Goal: Transaction & Acquisition: Purchase product/service

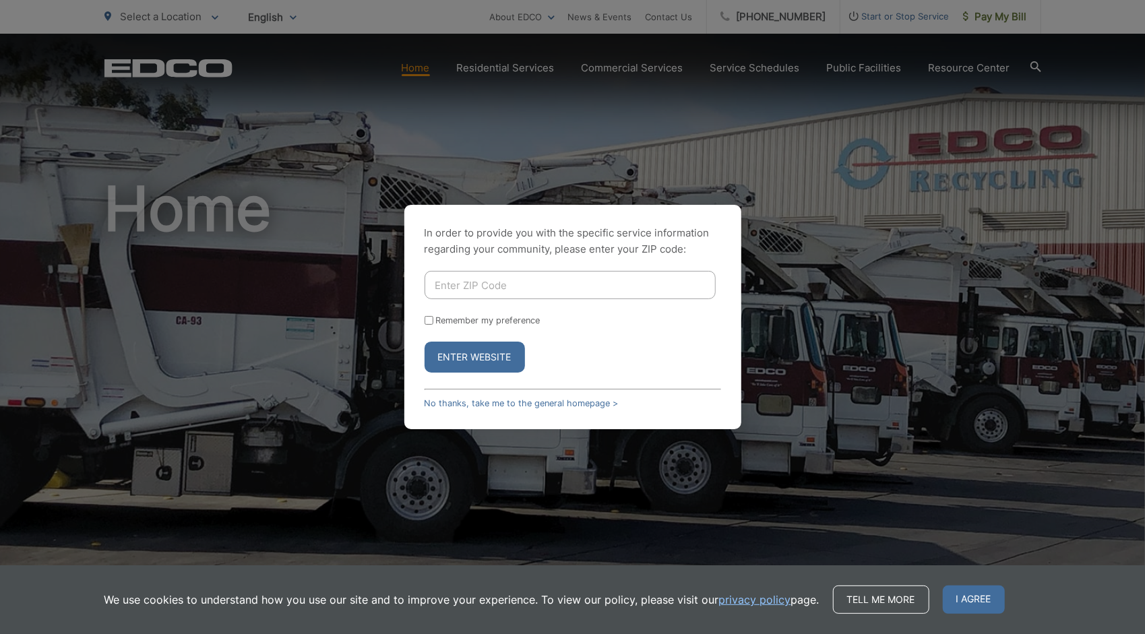
click at [499, 290] on input "Enter ZIP Code" at bounding box center [569, 285] width 291 height 28
type input "91906"
click at [424, 342] on button "Enter Website" at bounding box center [474, 357] width 100 height 31
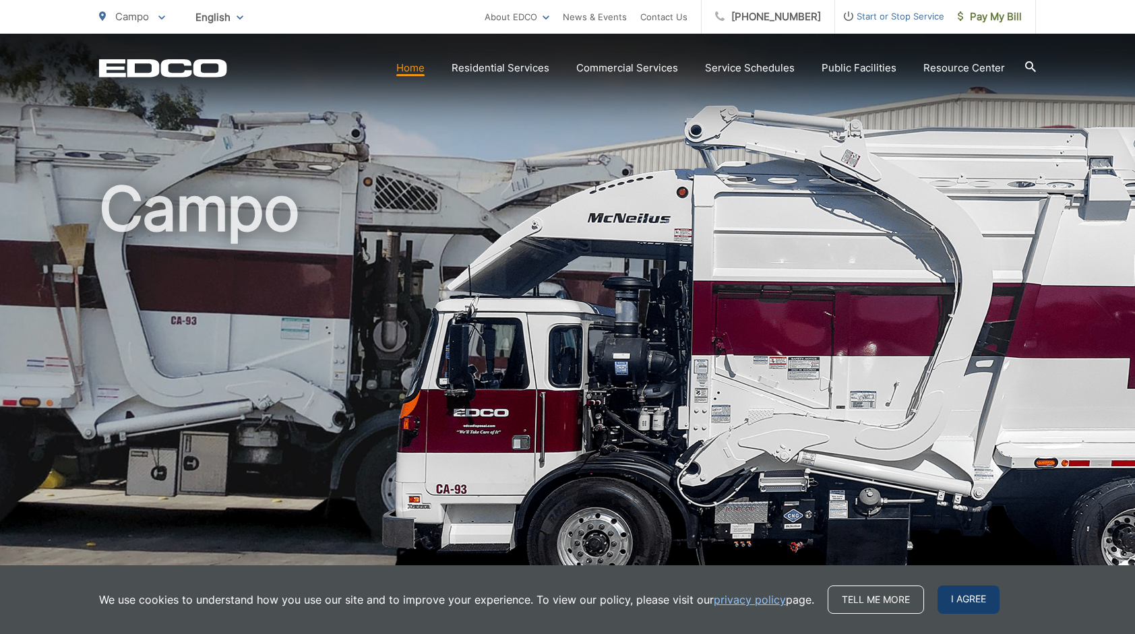
click at [957, 600] on span "I agree" at bounding box center [968, 600] width 62 height 28
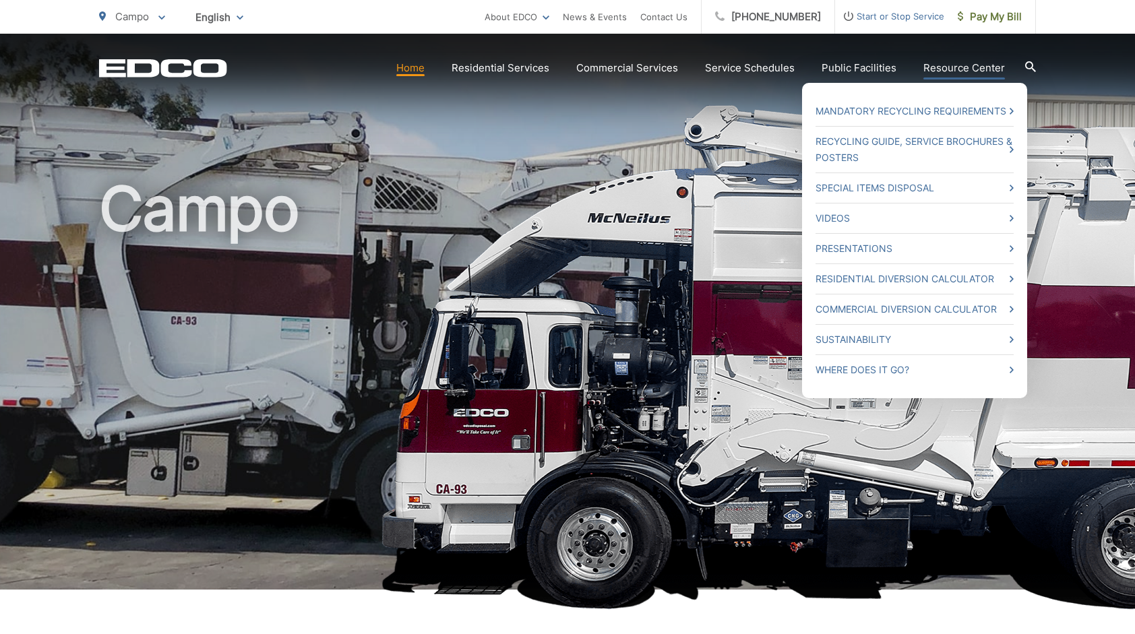
click at [966, 67] on link "Resource Center" at bounding box center [964, 68] width 82 height 16
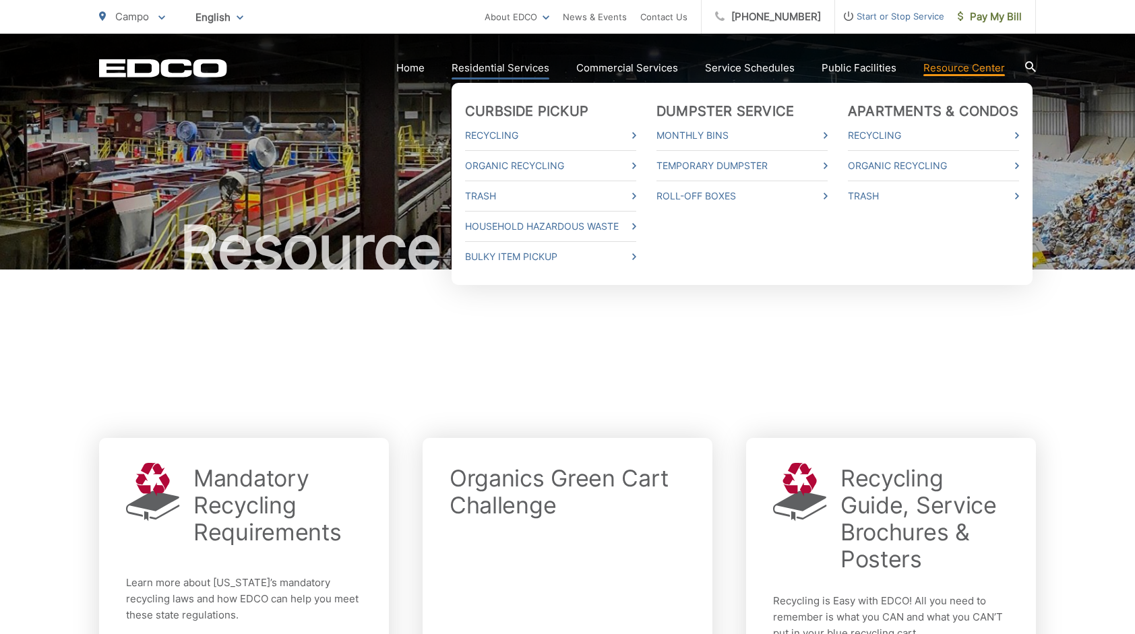
click at [515, 68] on link "Residential Services" at bounding box center [500, 68] width 98 height 16
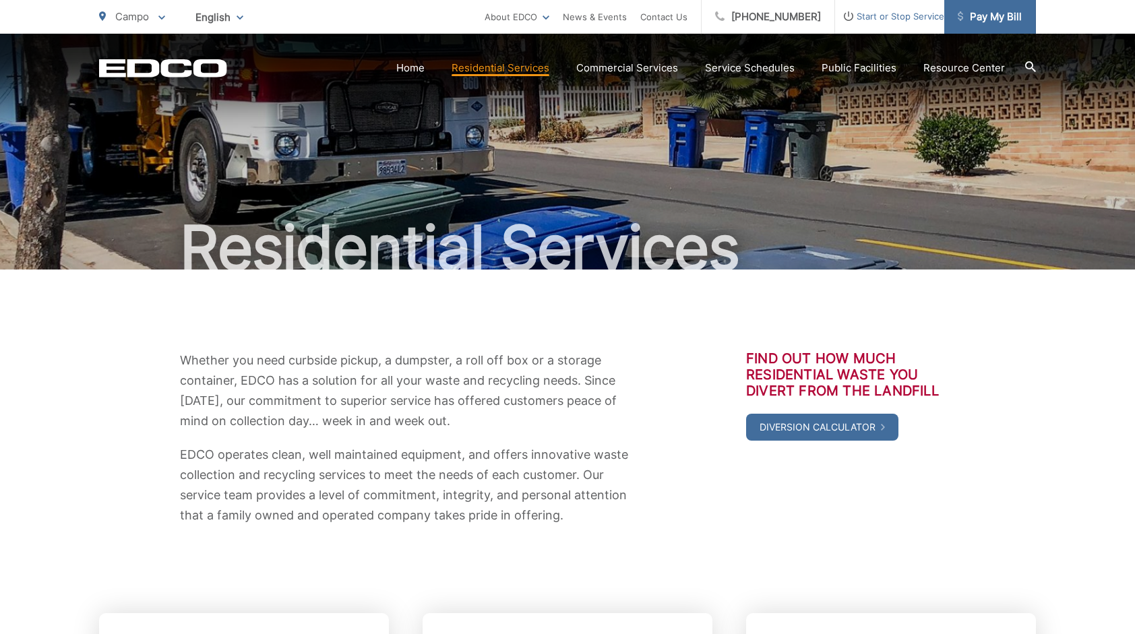
click at [976, 14] on span "Pay My Bill" at bounding box center [989, 17] width 64 height 16
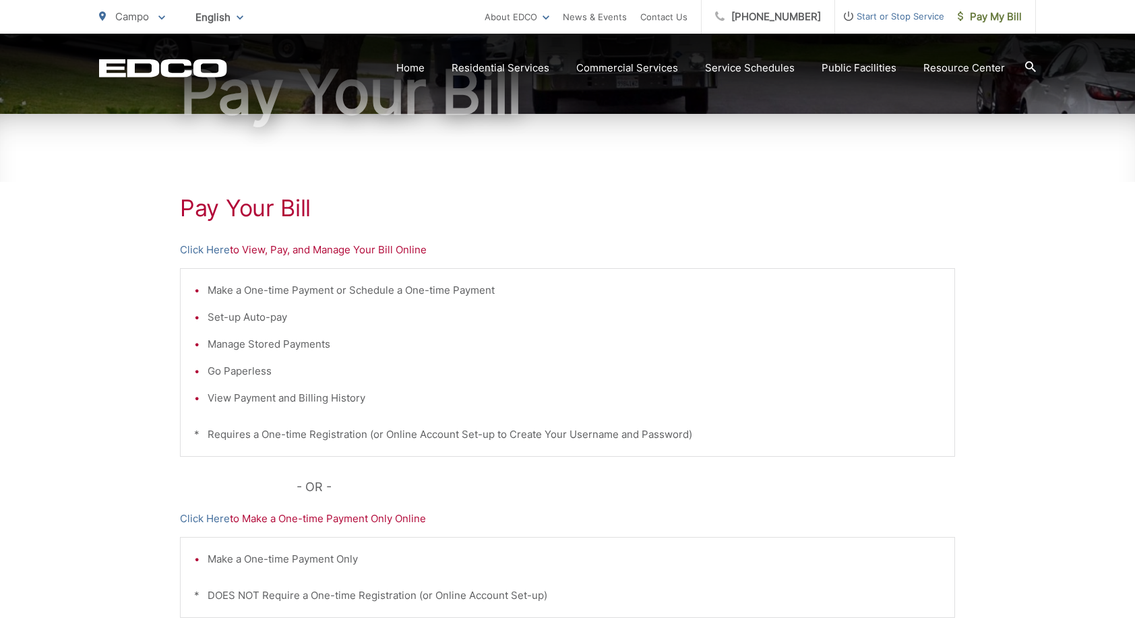
scroll to position [135, 0]
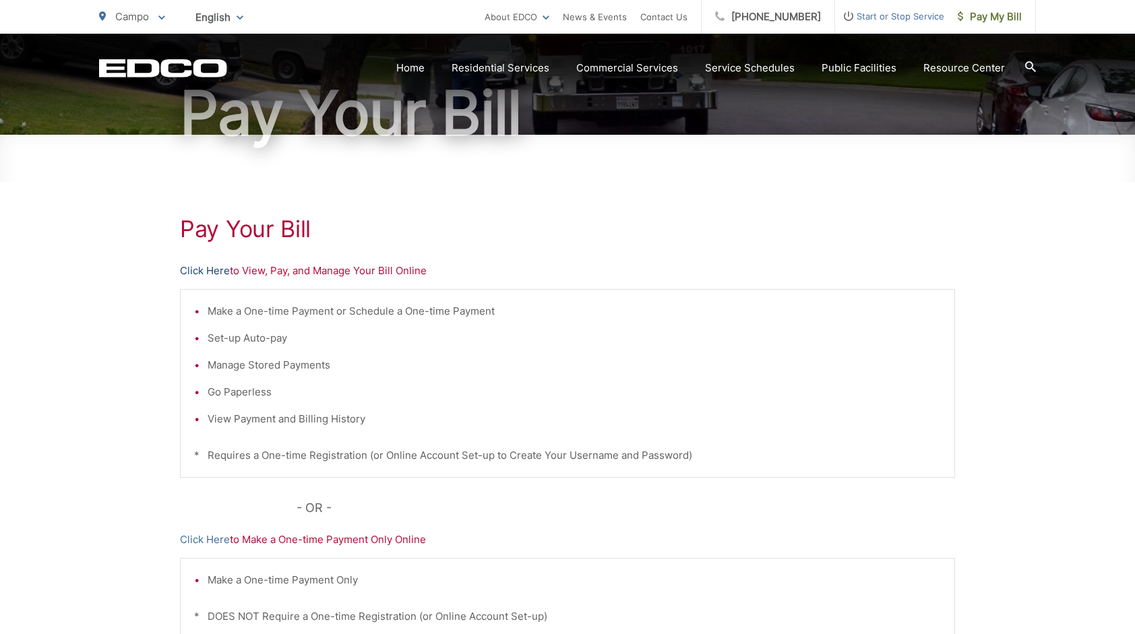
click at [214, 268] on link "Click Here" at bounding box center [205, 271] width 50 height 16
